Goal: Information Seeking & Learning: Learn about a topic

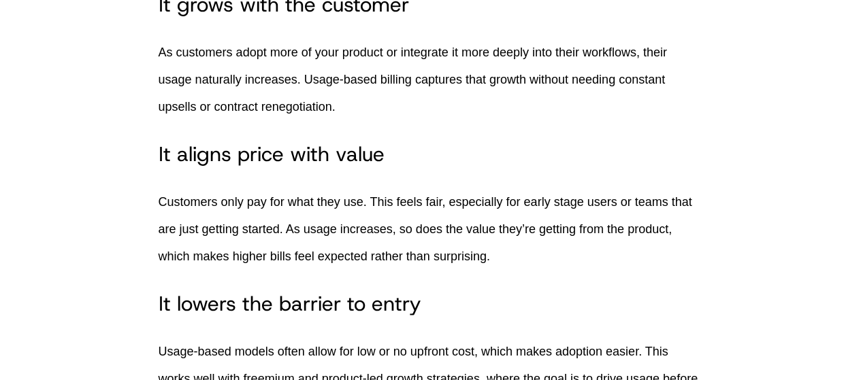
scroll to position [3293, 0]
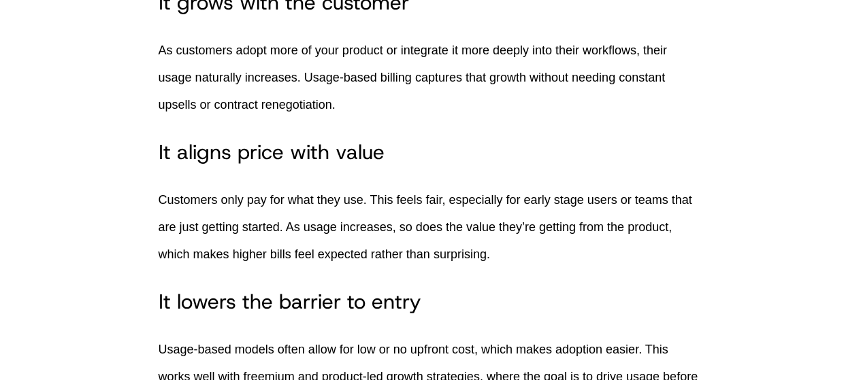
click at [358, 186] on p "Customers only pay for what they use. This feels fair, especially for early sta…" at bounding box center [431, 227] width 544 height 82
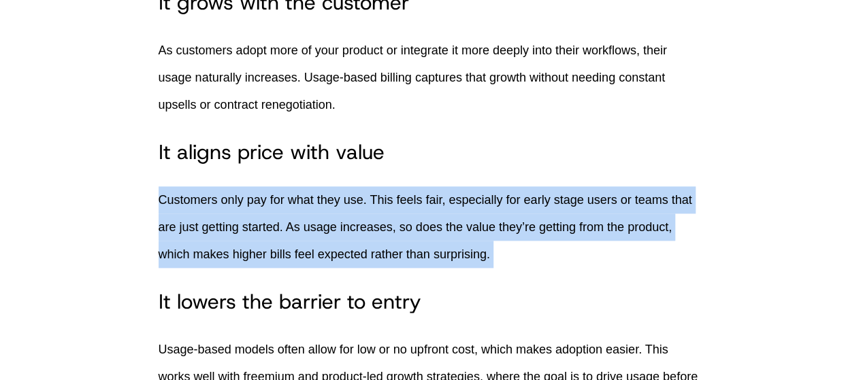
click at [358, 186] on p "Customers only pay for what they use. This feels fair, especially for early sta…" at bounding box center [431, 227] width 544 height 82
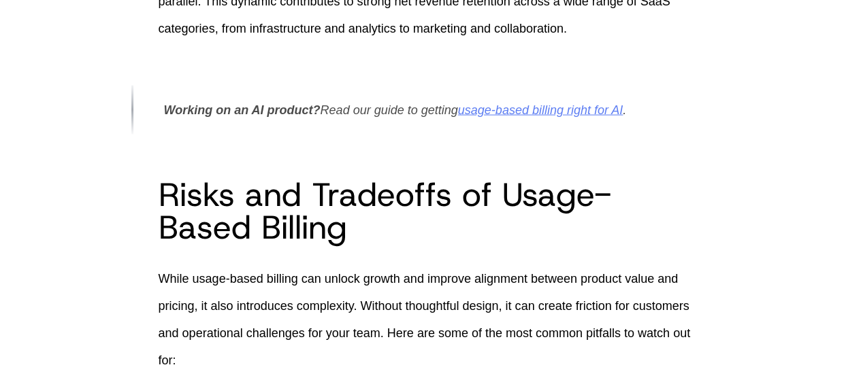
scroll to position [3949, 0]
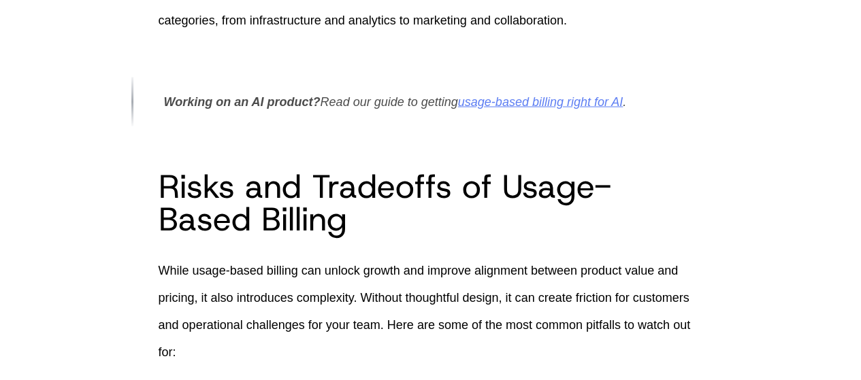
click at [378, 187] on h2 "Risks and Tradeoffs of Usage-Based Billing" at bounding box center [431, 202] width 544 height 65
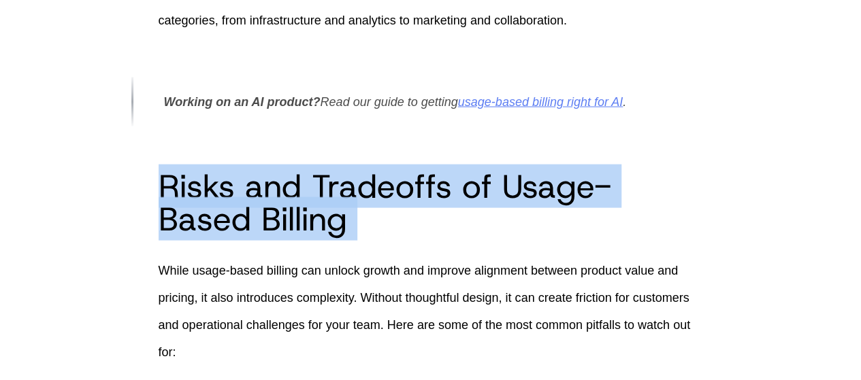
click at [378, 187] on h2 "Risks and Tradeoffs of Usage-Based Billing" at bounding box center [431, 202] width 544 height 65
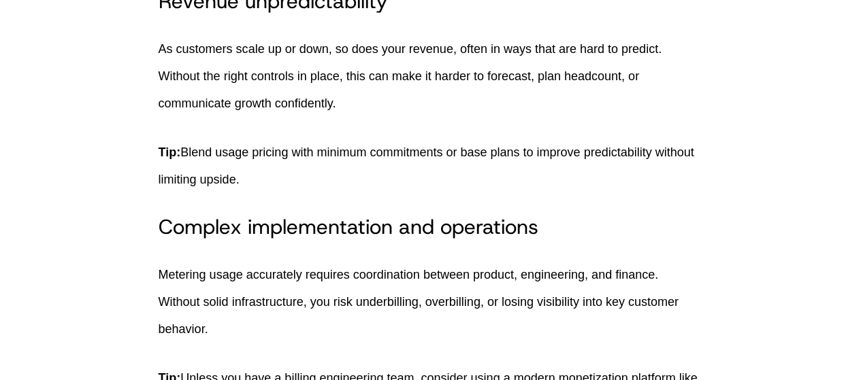
scroll to position [5275, 0]
